Goal: Register for event/course

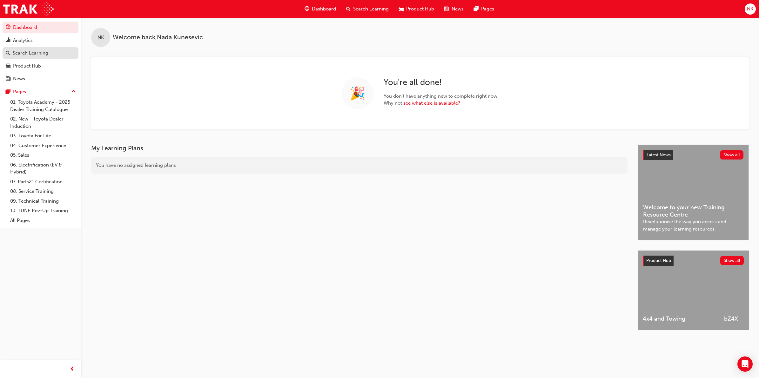
click at [34, 54] on div "Search Learning" at bounding box center [31, 53] width 36 height 7
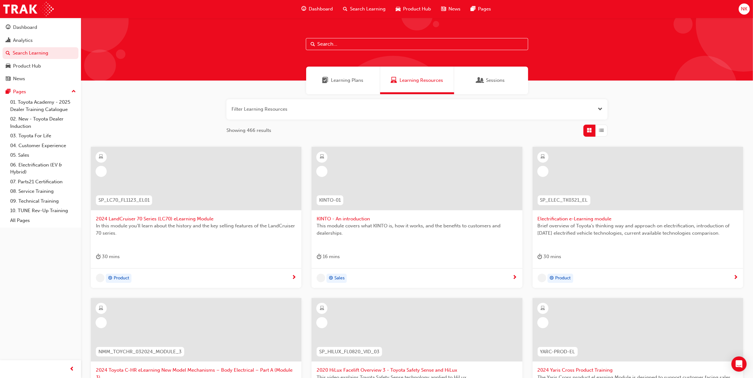
click at [351, 38] on input "text" at bounding box center [417, 44] width 222 height 12
type input "ewc"
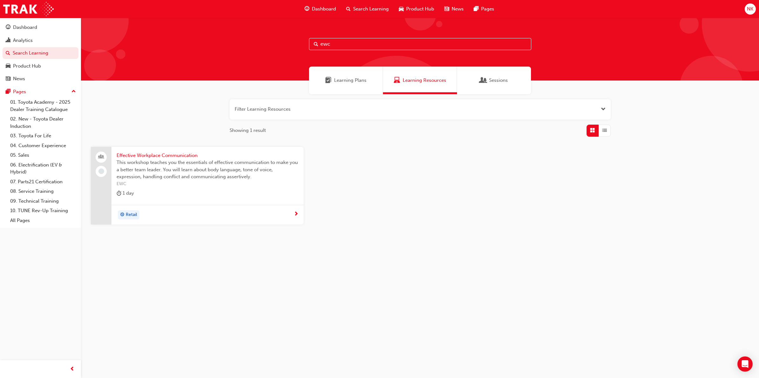
click at [195, 169] on span "This workshop teaches you the essentials of effective communication to make you…" at bounding box center [208, 170] width 182 height 22
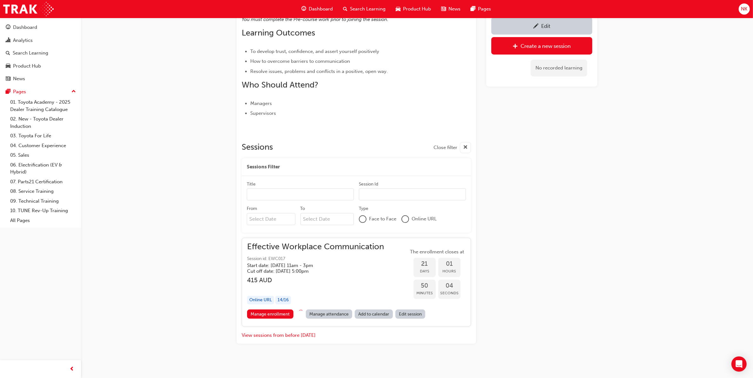
scroll to position [201, 0]
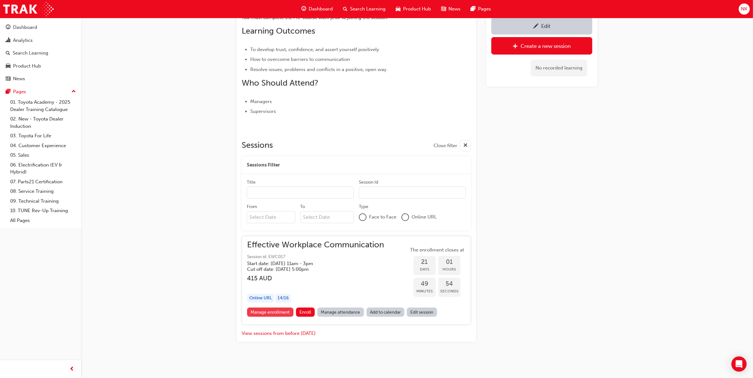
click at [267, 310] on link "Manage enrollment" at bounding box center [270, 312] width 46 height 9
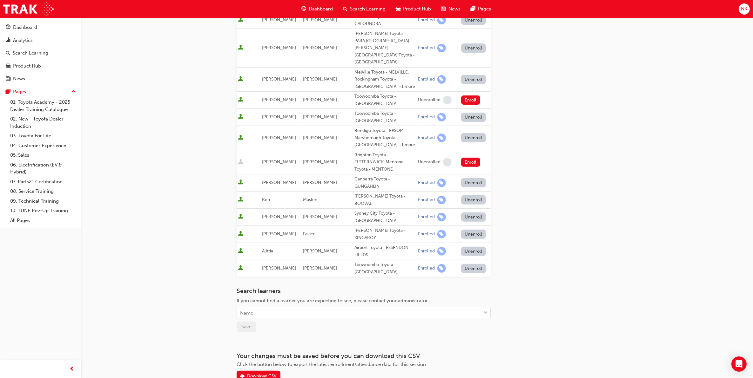
scroll to position [218, 0]
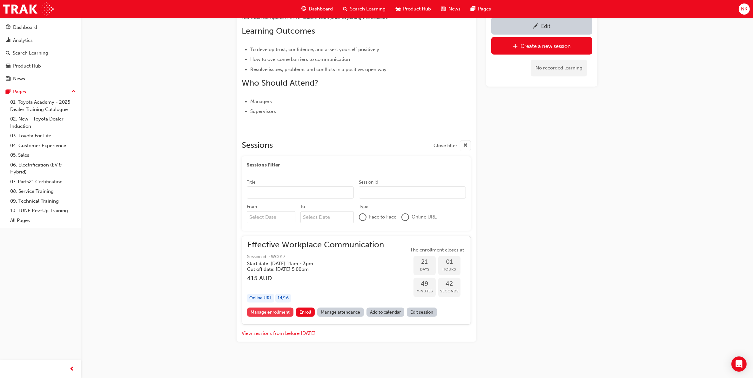
click at [269, 313] on link "Manage enrollment" at bounding box center [270, 312] width 46 height 9
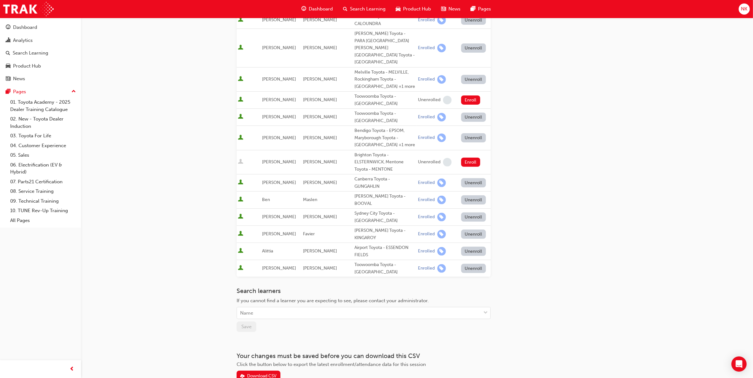
scroll to position [218, 0]
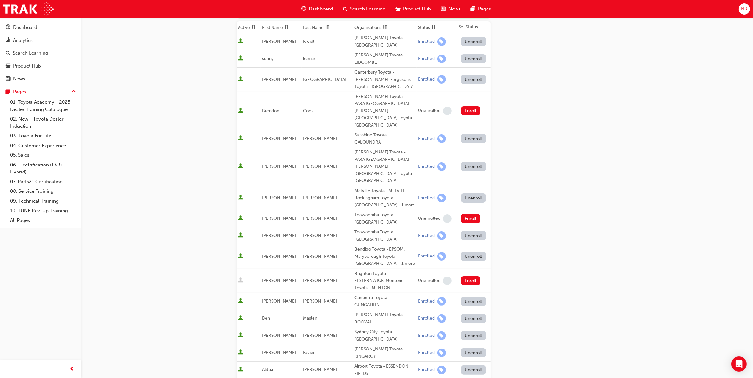
scroll to position [201, 0]
